Goal: Contribute content: Add original content to the website for others to see

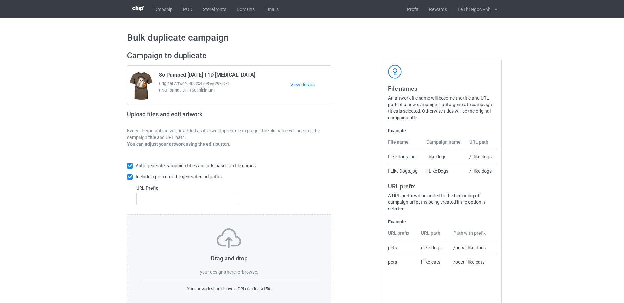
click at [245, 271] on label "browse" at bounding box center [249, 271] width 15 height 5
click at [0, 0] on input "browse" at bounding box center [0, 0] width 0 height 0
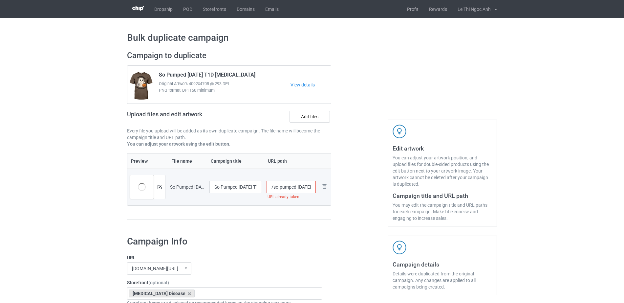
scroll to position [0, 36]
drag, startPoint x: 276, startPoint y: 185, endPoint x: 316, endPoint y: 185, distance: 40.4
click at [316, 185] on td "/so-pumped-[DATE]-t-1-d-[MEDICAL_DATA] URL already taken" at bounding box center [291, 186] width 54 height 37
click at [287, 187] on input "/so-pumped-[DATE]-t-1-d-[MEDICAL_DATA]" at bounding box center [292, 187] width 50 height 12
drag, startPoint x: 281, startPoint y: 187, endPoint x: 329, endPoint y: 187, distance: 47.6
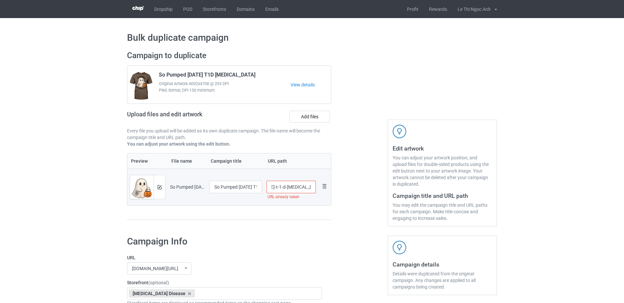
click at [329, 187] on tr "Preview and edit artwork So Pumped [DATE] T1D [MEDICAL_DATA].png So Pumped [DAT…" at bounding box center [229, 186] width 204 height 37
type input "/so-pumped-[DATE]"
click at [230, 187] on input "So Pumped [DATE] T1D [MEDICAL_DATA]" at bounding box center [236, 187] width 53 height 12
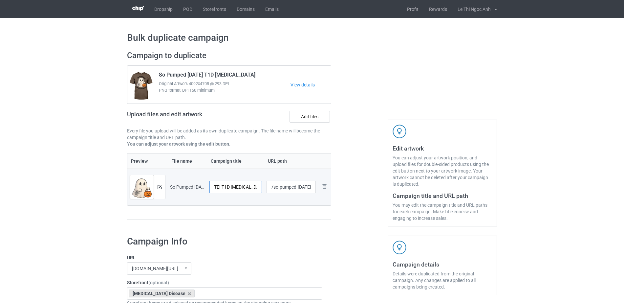
scroll to position [0, 33]
drag, startPoint x: 219, startPoint y: 187, endPoint x: 269, endPoint y: 187, distance: 50.2
click at [269, 187] on tr "Preview and edit artwork So Pumped [DATE] T1D [MEDICAL_DATA].png So Pumped [DAT…" at bounding box center [229, 186] width 204 height 37
click at [246, 187] on input "So Pumped [DATE] T1D [MEDICAL_DATA]" at bounding box center [236, 187] width 53 height 12
drag, startPoint x: 227, startPoint y: 187, endPoint x: 260, endPoint y: 186, distance: 32.9
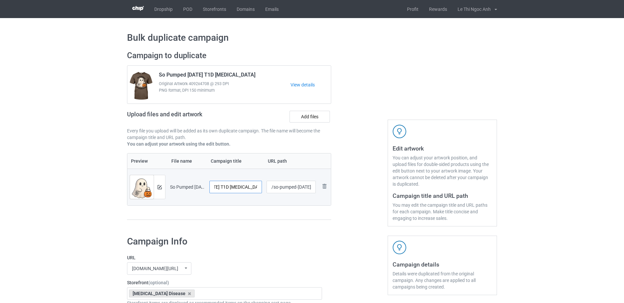
click at [260, 186] on input "So Pumped [DATE] T1D [MEDICAL_DATA]" at bounding box center [236, 187] width 53 height 12
type input "So Pumped [DATE]"
click at [344, 224] on div at bounding box center [359, 138] width 47 height 185
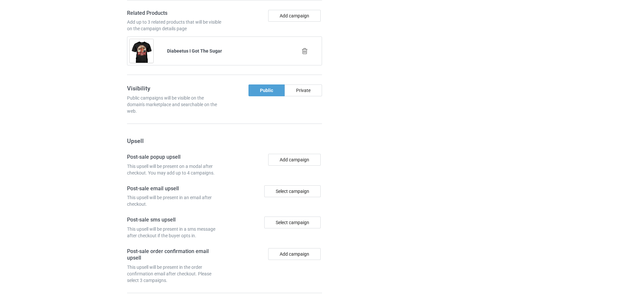
scroll to position [574, 0]
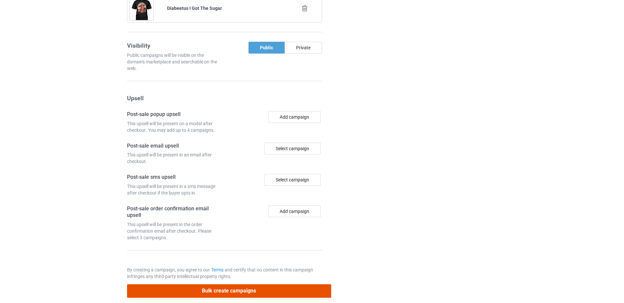
click at [232, 285] on button "Bulk create campaigns" at bounding box center [229, 290] width 204 height 13
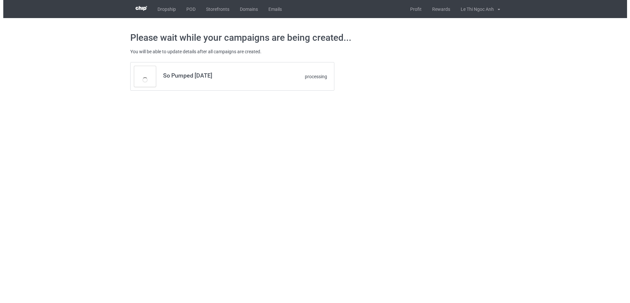
scroll to position [0, 0]
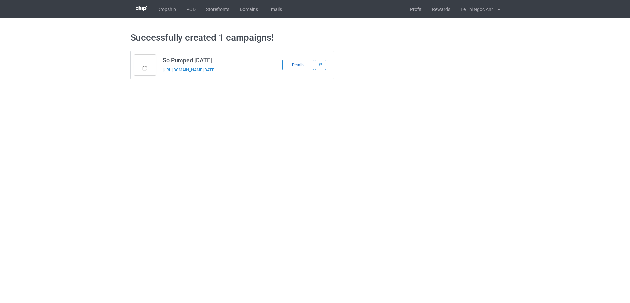
click at [298, 67] on div "Details" at bounding box center [298, 65] width 32 height 10
